Goal: Information Seeking & Learning: Learn about a topic

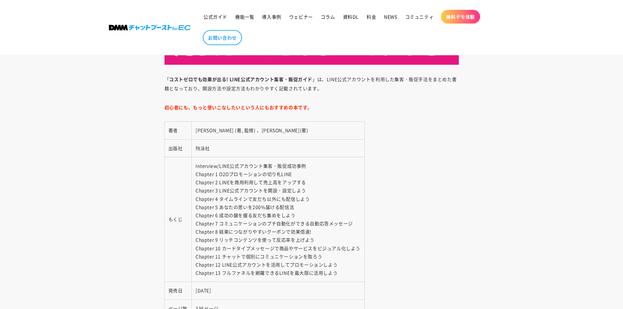
scroll to position [3793, 0]
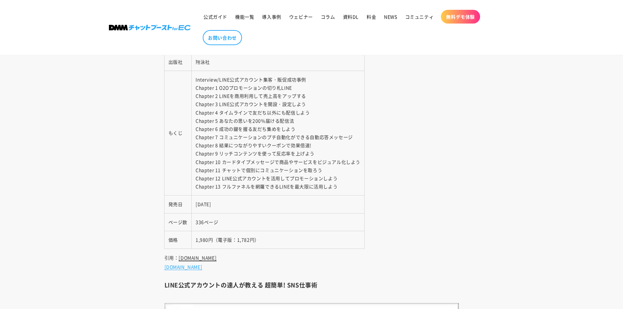
click at [203, 259] on link "[DOMAIN_NAME]" at bounding box center [198, 257] width 38 height 7
click at [187, 267] on link "[DOMAIN_NAME]" at bounding box center [183, 267] width 38 height 7
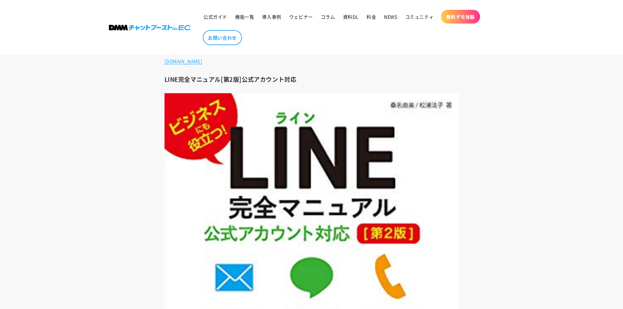
scroll to position [6179, 0]
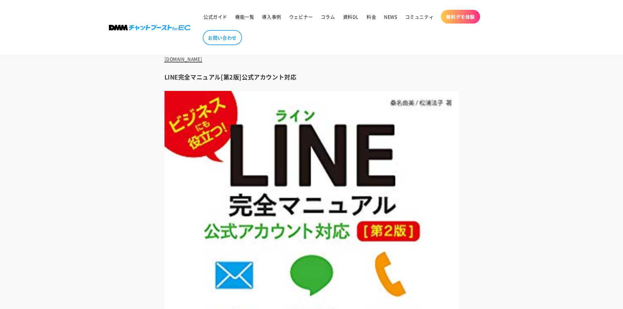
click at [190, 60] on link "[DOMAIN_NAME]" at bounding box center [183, 59] width 38 height 7
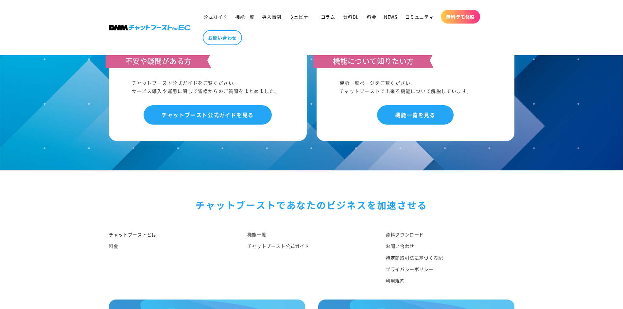
scroll to position [8730, 0]
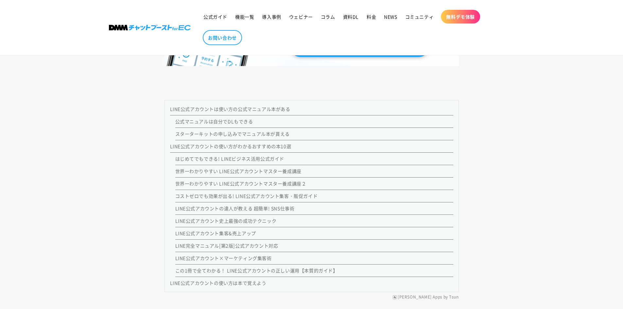
scroll to position [556, 0]
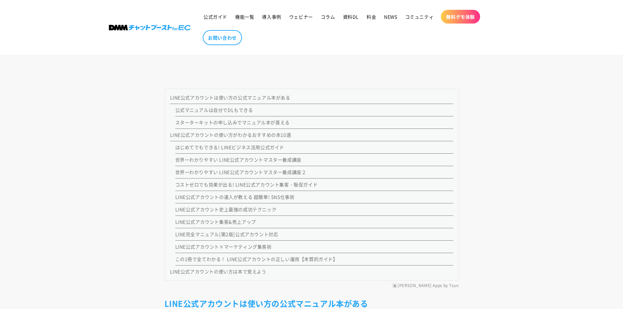
click at [242, 135] on link "LINE公式アカウントの使い方がわかるおすすめの本10選" at bounding box center [230, 134] width 121 height 7
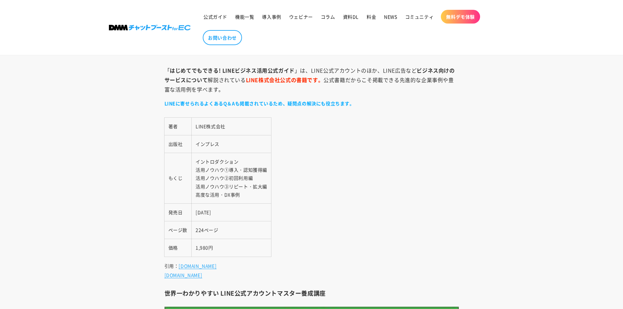
scroll to position [1706, 0]
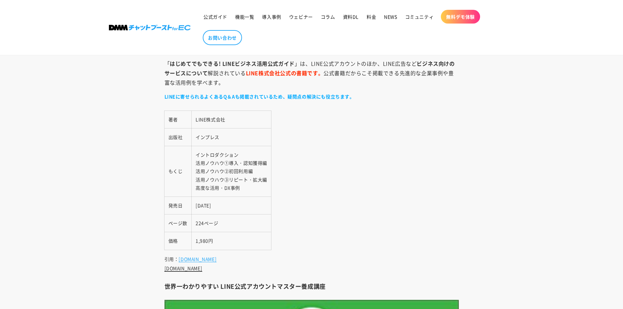
click at [185, 268] on link "[DOMAIN_NAME]" at bounding box center [183, 268] width 38 height 7
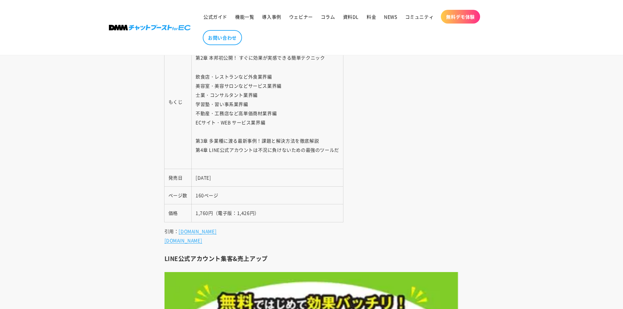
scroll to position [5303, 0]
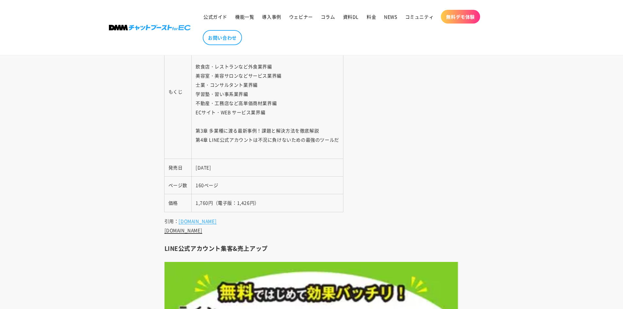
click at [192, 232] on link "[DOMAIN_NAME]" at bounding box center [183, 230] width 38 height 7
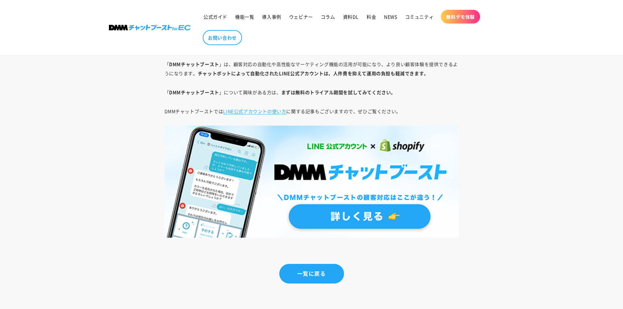
scroll to position [8441, 0]
